Goal: Navigation & Orientation: Understand site structure

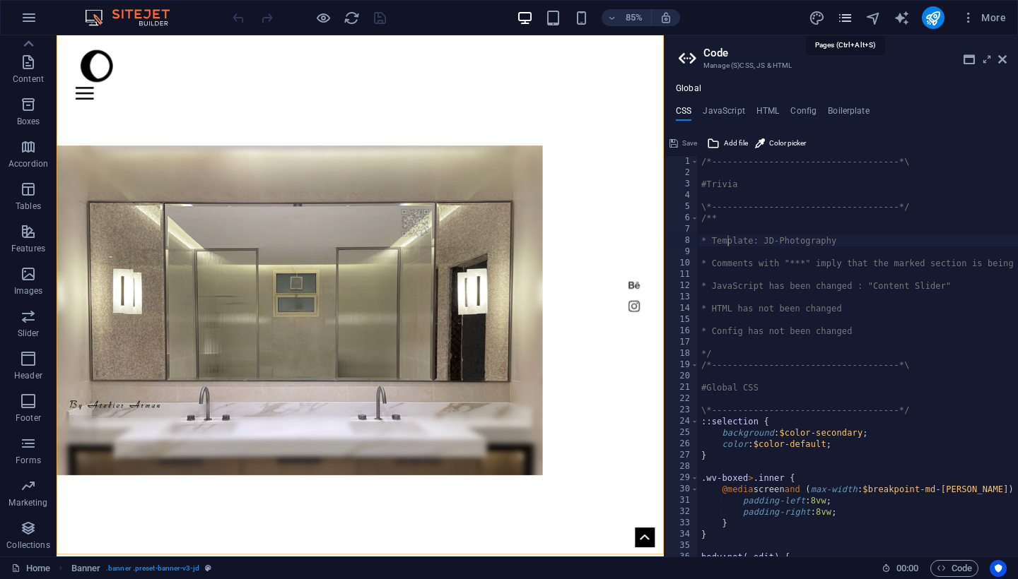
click at [844, 23] on icon "pages" at bounding box center [845, 18] width 16 height 16
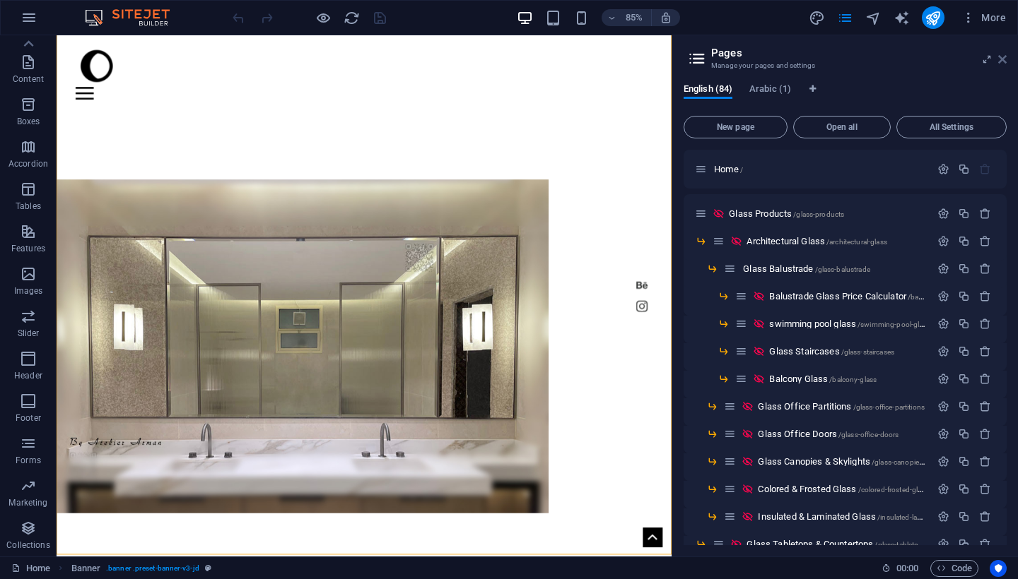
click at [1002, 65] on link at bounding box center [1002, 60] width 8 height 12
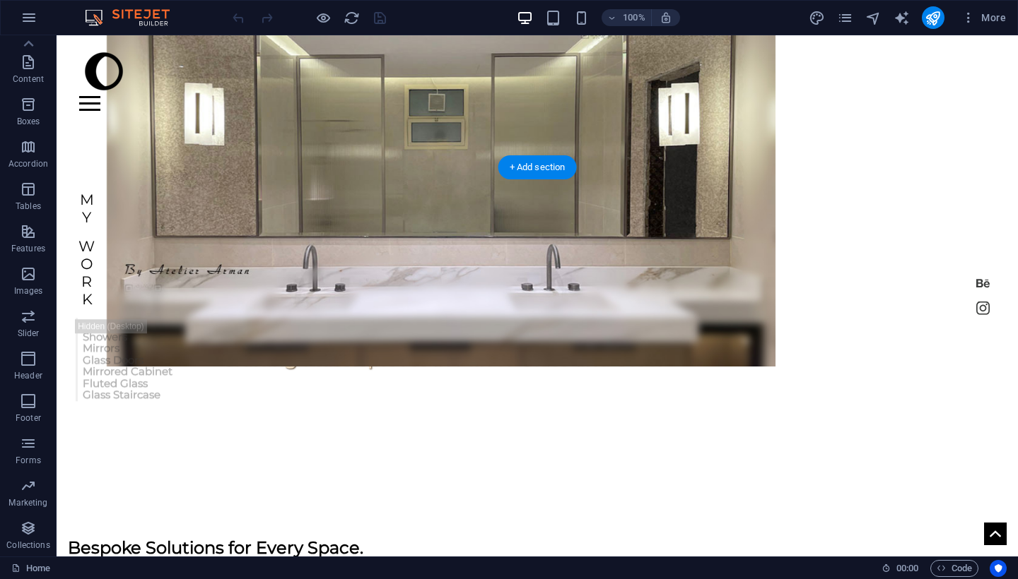
scroll to position [408, 0]
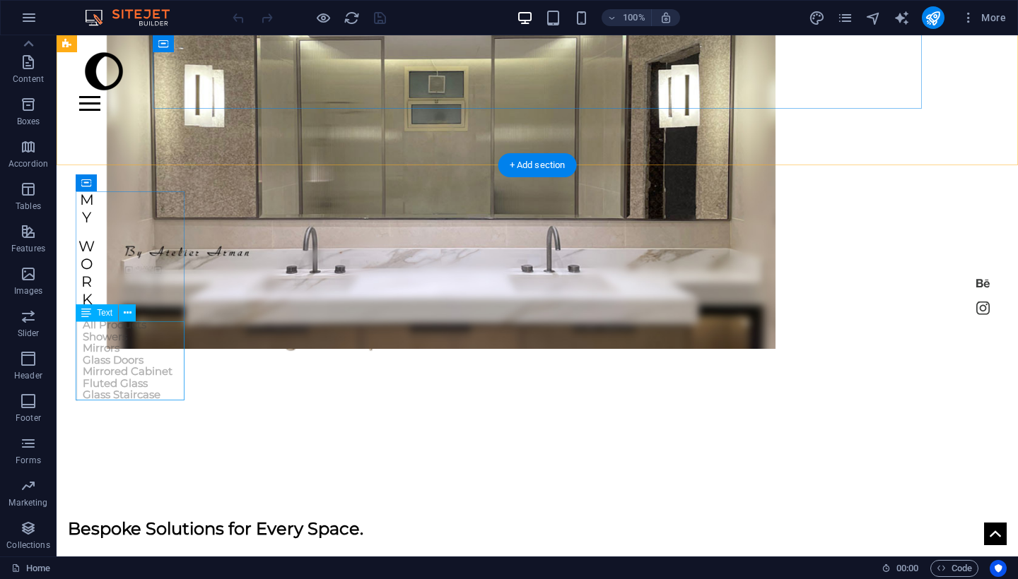
click at [141, 330] on div "All Products Showers Mirrors Glass Doors Mirrored Cabinet Fluted Glass Glass St…" at bounding box center [124, 360] width 97 height 82
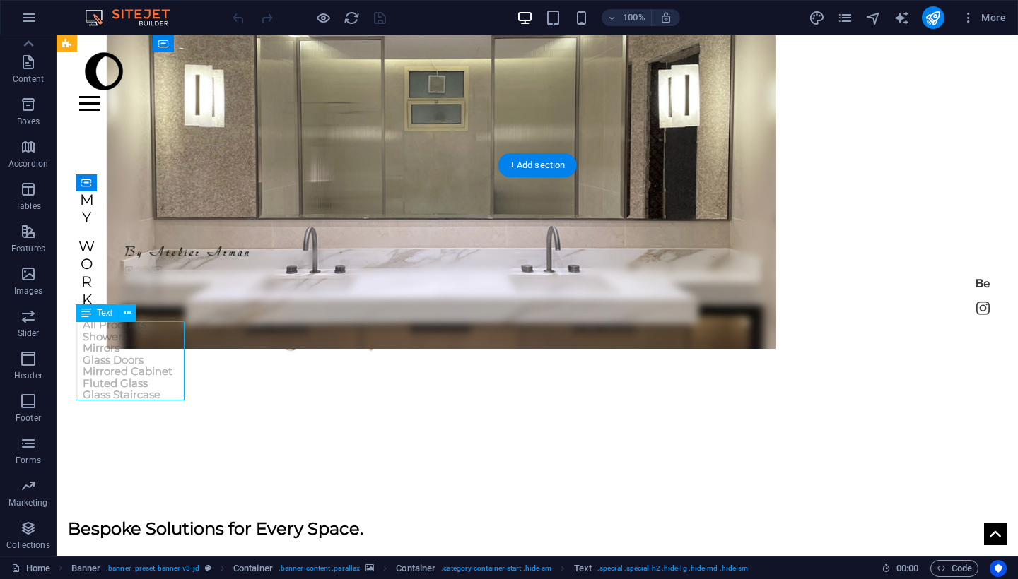
click at [139, 326] on div "All Products Showers Mirrors Glass Doors Mirrored Cabinet Fluted Glass Glass St…" at bounding box center [124, 360] width 97 height 82
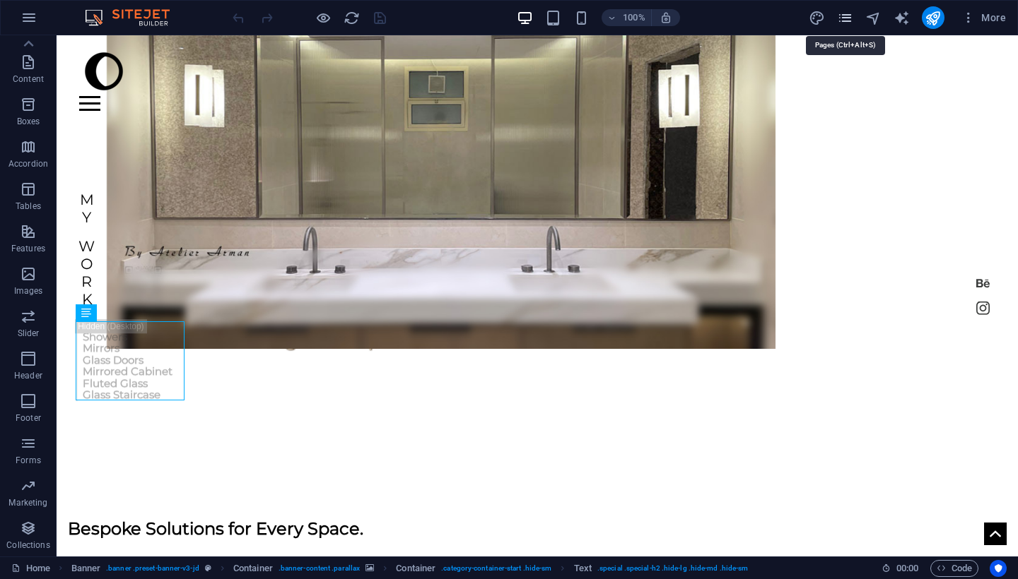
click at [851, 22] on icon "pages" at bounding box center [845, 18] width 16 height 16
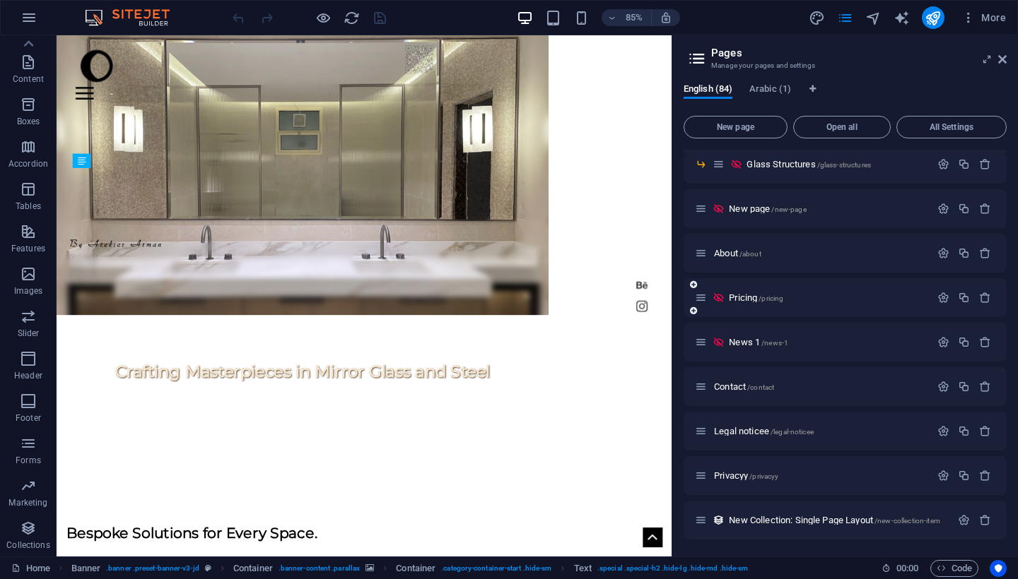
scroll to position [2157, 0]
click at [728, 255] on span "About /about" at bounding box center [737, 253] width 47 height 11
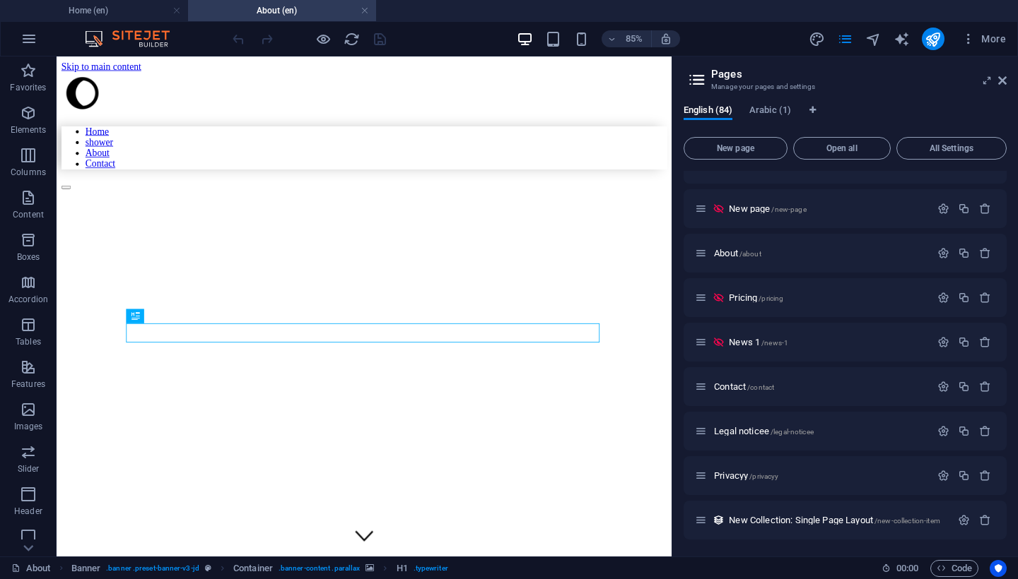
scroll to position [2181, 0]
click at [733, 389] on span "Contact /contact" at bounding box center [744, 387] width 60 height 11
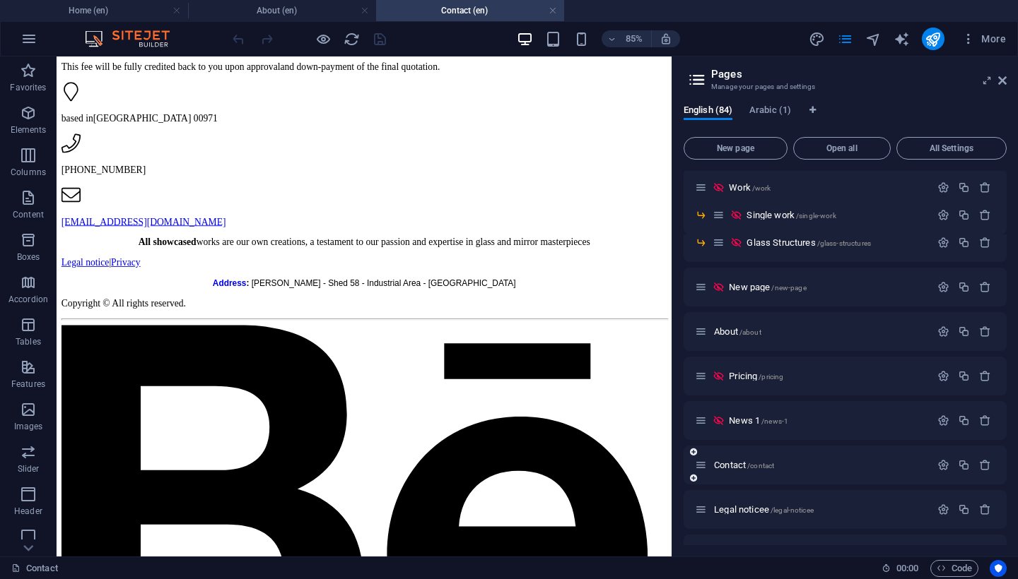
scroll to position [2096, 0]
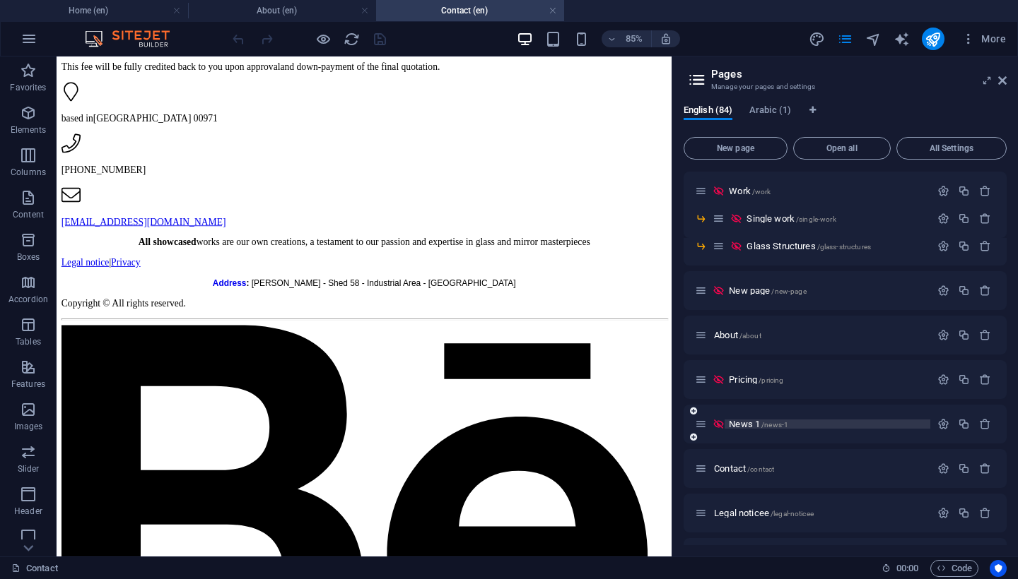
click at [745, 425] on span "News 1 /news-1" at bounding box center [758, 424] width 59 height 11
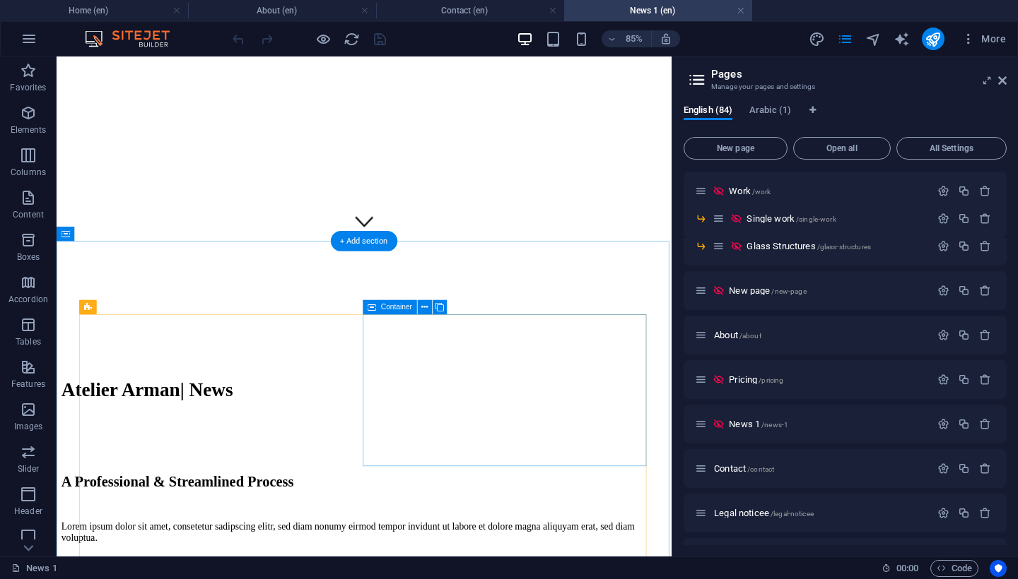
scroll to position [372, 0]
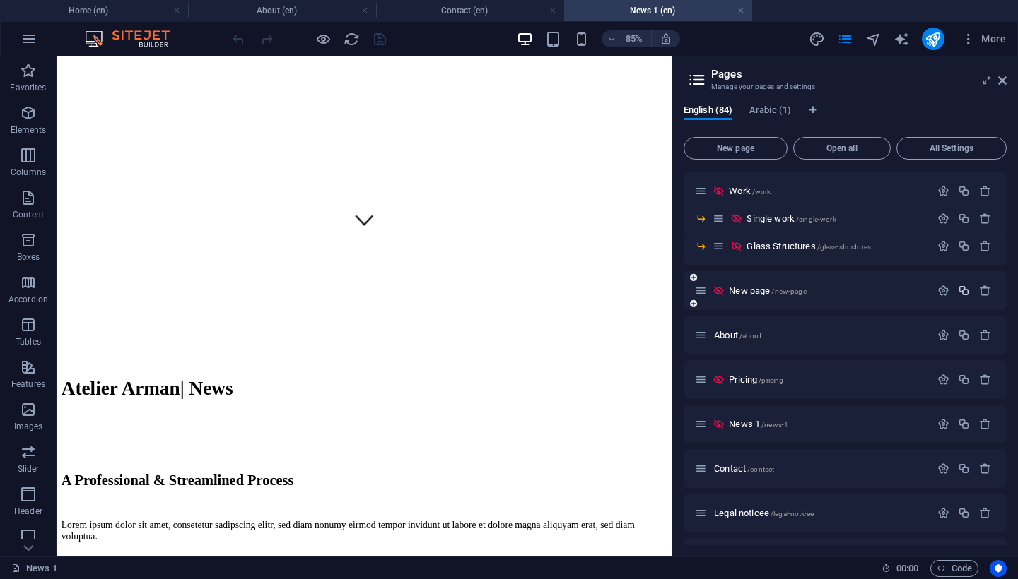
click at [960, 288] on icon "button" at bounding box center [964, 291] width 12 height 12
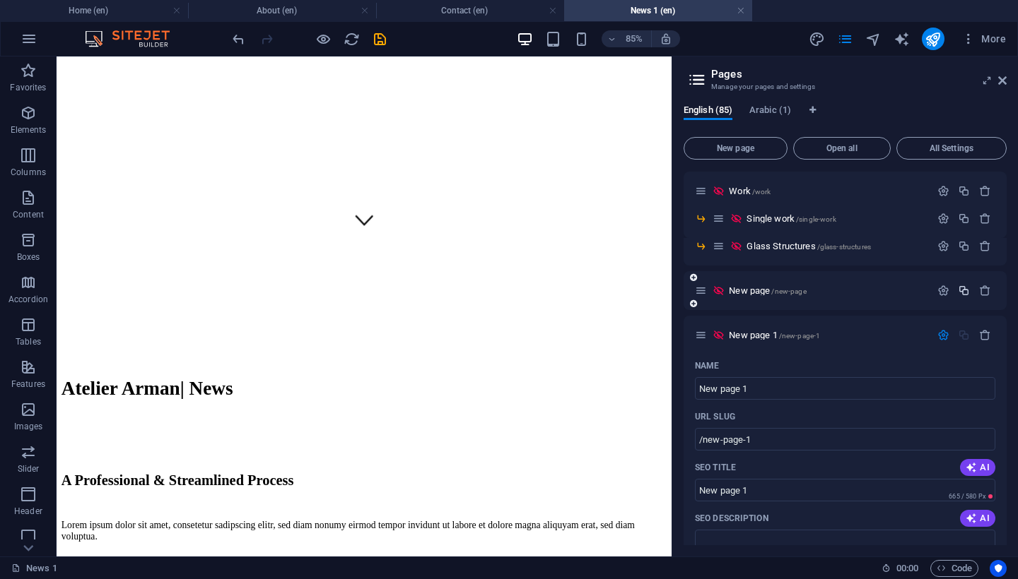
click at [964, 294] on icon "button" at bounding box center [964, 291] width 12 height 12
click at [854, 317] on div "New page 3 /new-page-3" at bounding box center [844, 335] width 323 height 39
click at [387, 37] on icon "save" at bounding box center [380, 39] width 16 height 16
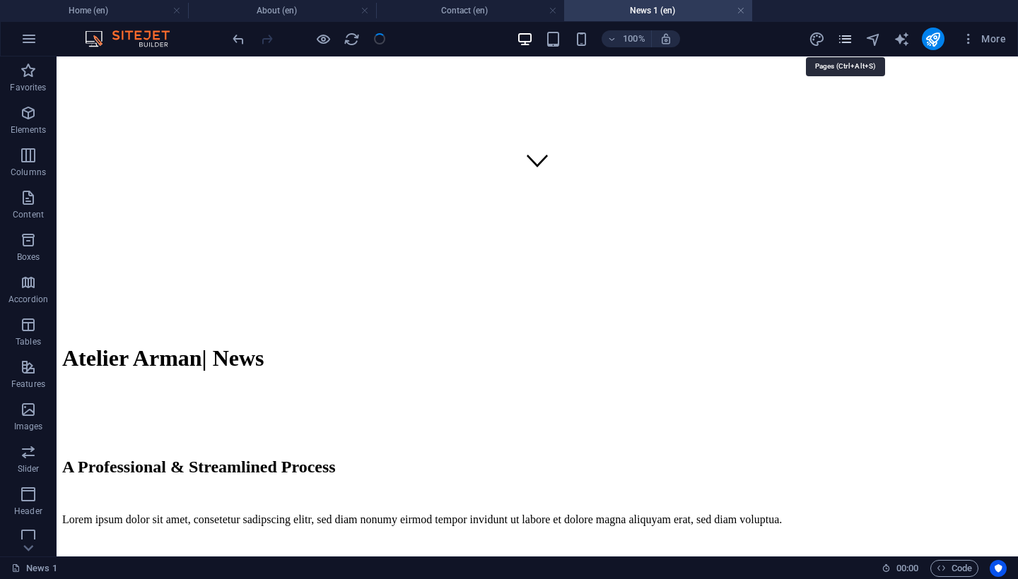
click at [846, 40] on icon "pages" at bounding box center [845, 39] width 16 height 16
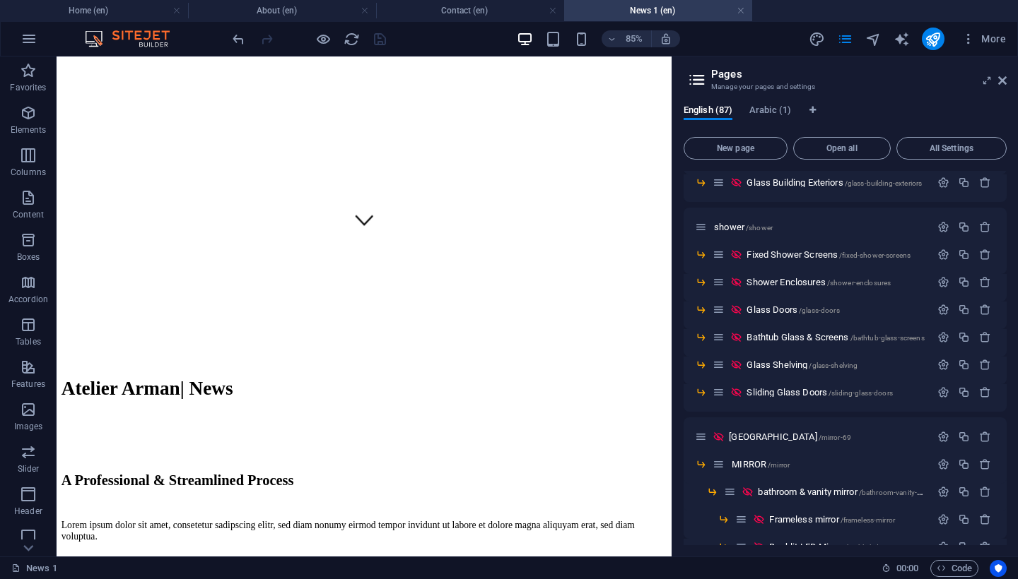
scroll to position [659, 0]
click at [780, 390] on span "Sliding Glass Doors /sliding-glass-doors" at bounding box center [819, 392] width 146 height 11
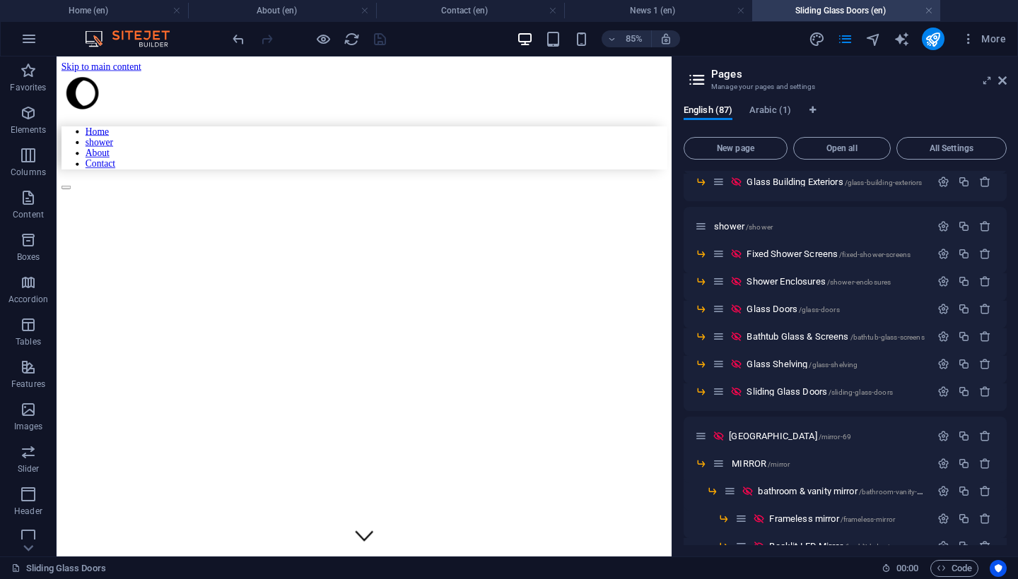
scroll to position [0, 0]
click at [766, 362] on span "Glass Shelving /glass-shelving" at bounding box center [801, 364] width 111 height 11
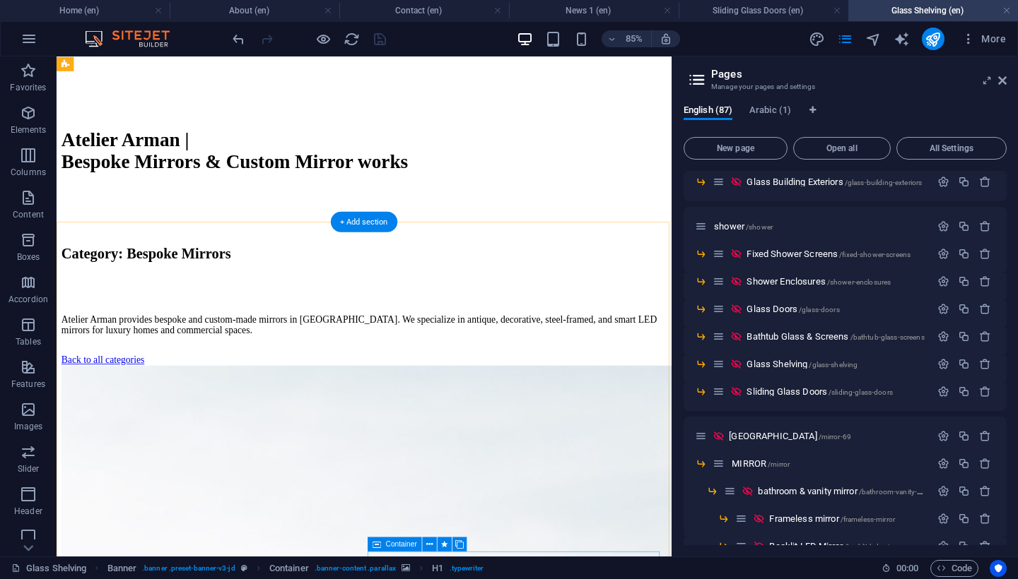
scroll to position [443, 0]
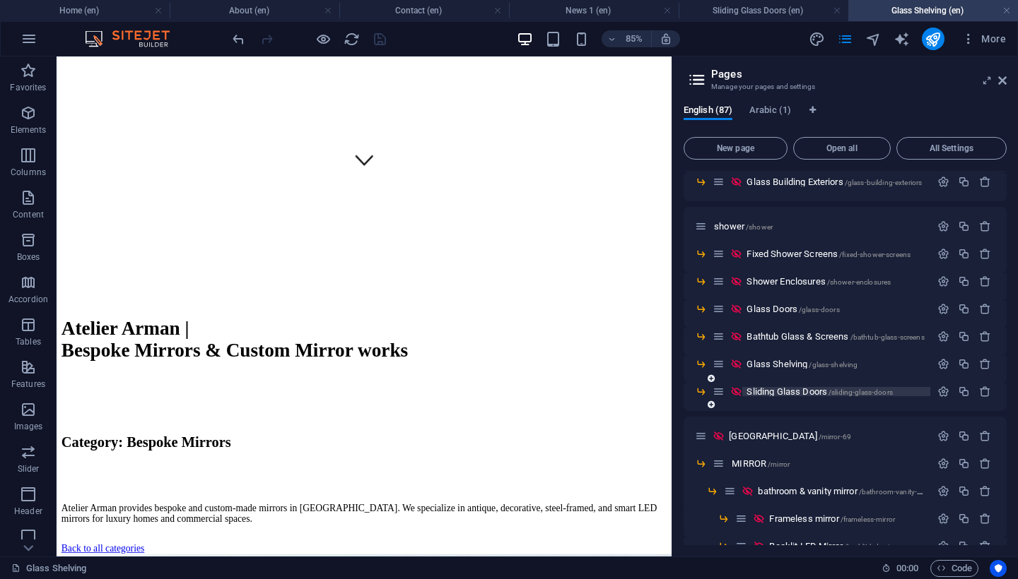
click at [794, 392] on span "Sliding Glass Doors /sliding-glass-doors" at bounding box center [819, 392] width 146 height 11
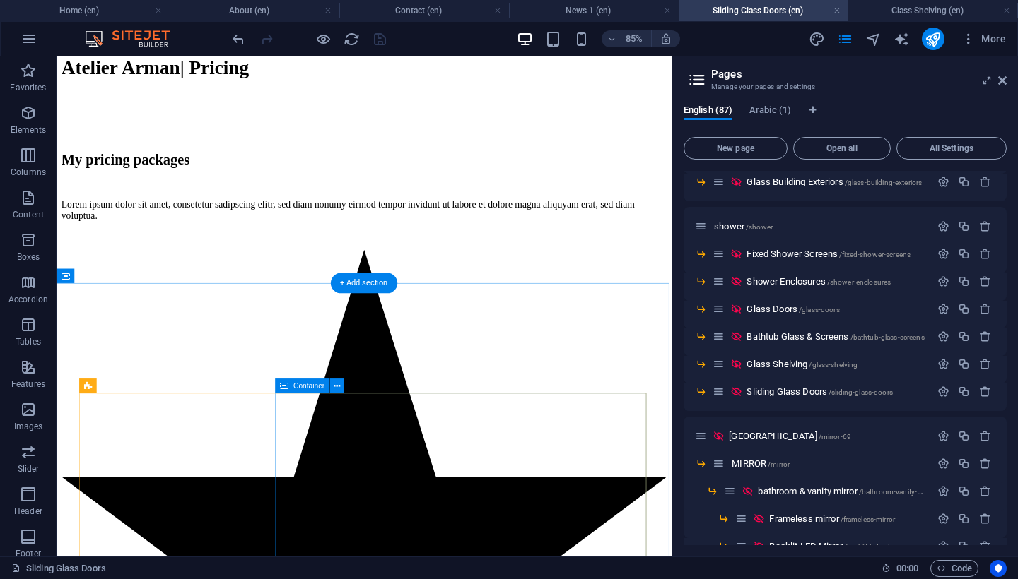
scroll to position [726, 0]
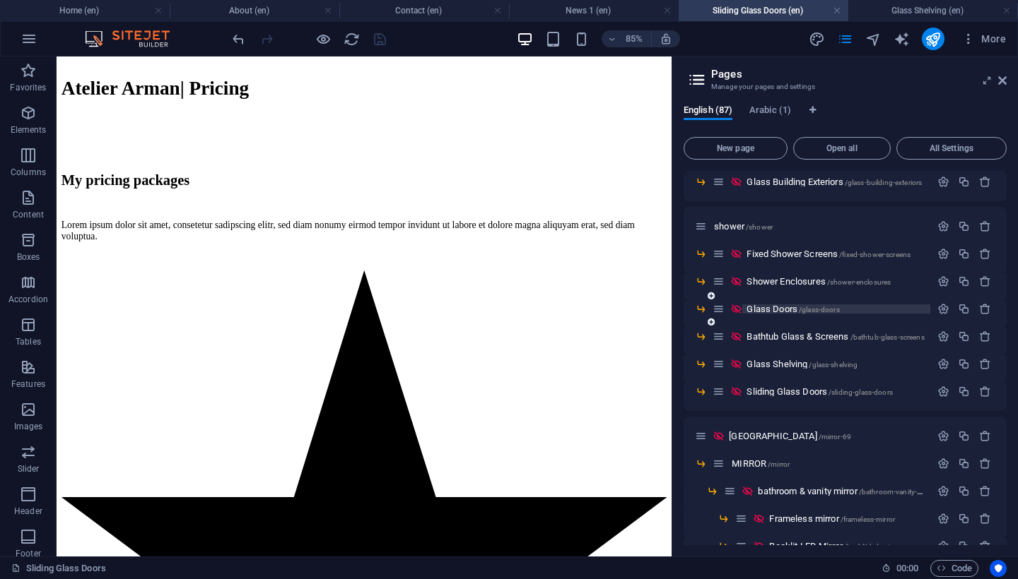
click at [774, 310] on span "Glass Doors /glass-doors" at bounding box center [792, 309] width 93 height 11
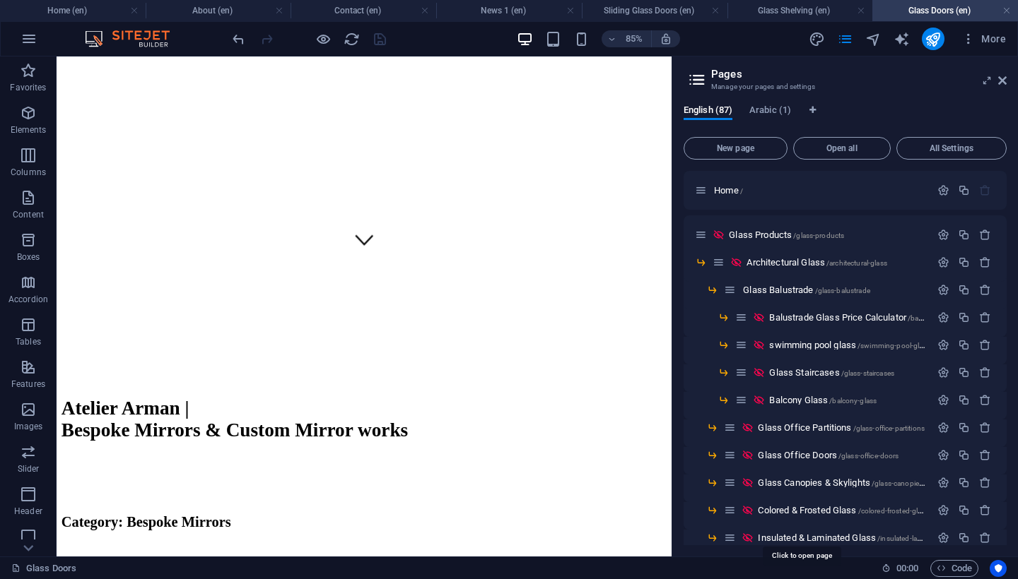
scroll to position [0, 0]
click at [764, 235] on span "Glass Products /glass-products" at bounding box center [786, 235] width 115 height 11
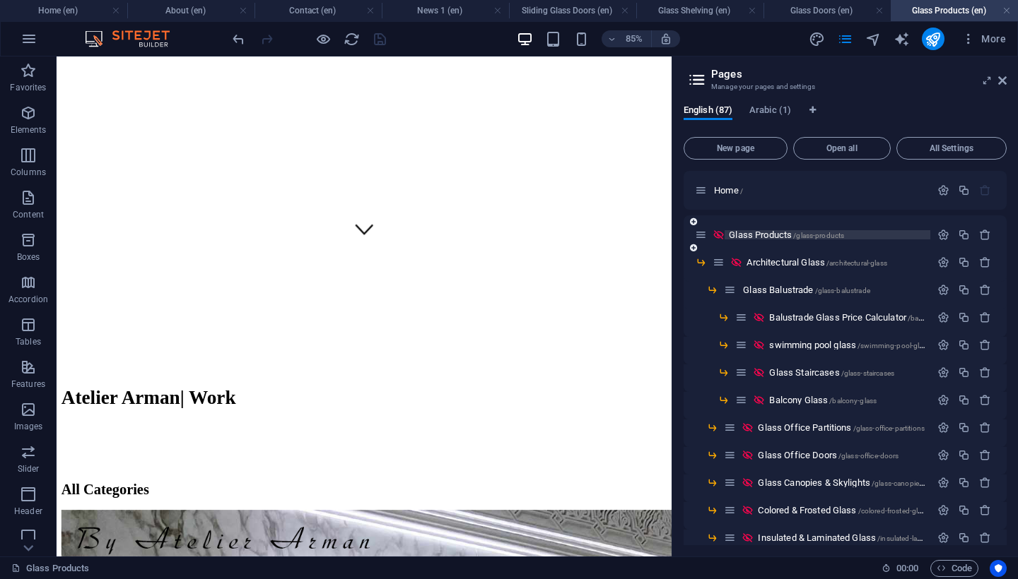
click at [767, 237] on span "Glass Products /glass-products" at bounding box center [786, 235] width 115 height 11
